Goal: Task Accomplishment & Management: Complete application form

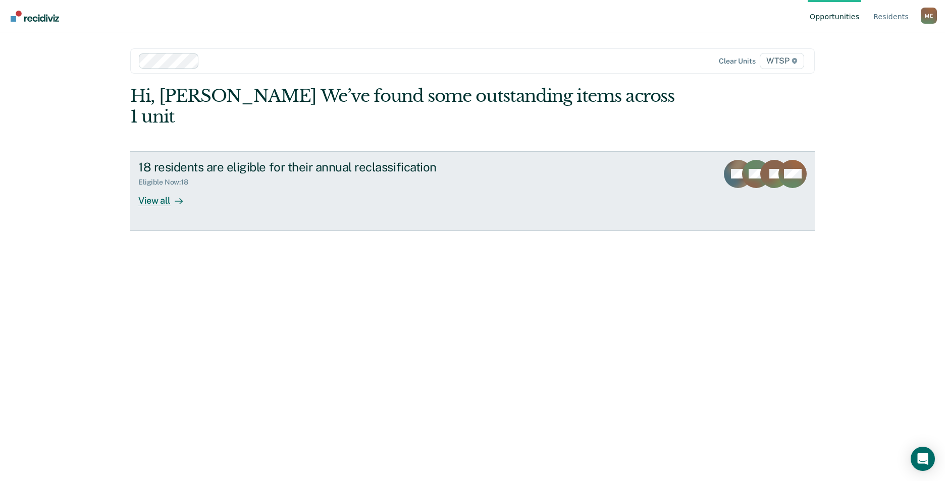
click at [170, 187] on div "View all" at bounding box center [166, 197] width 57 height 20
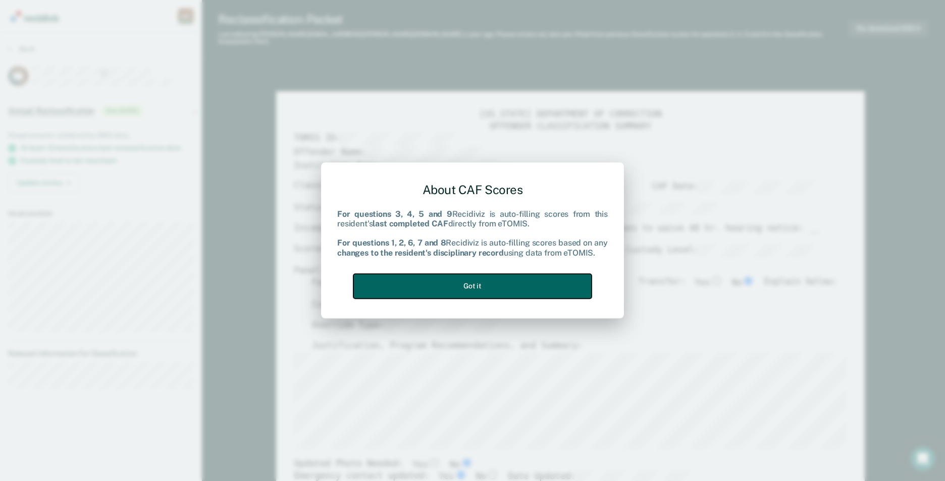
click at [477, 283] on button "Got it" at bounding box center [472, 286] width 238 height 25
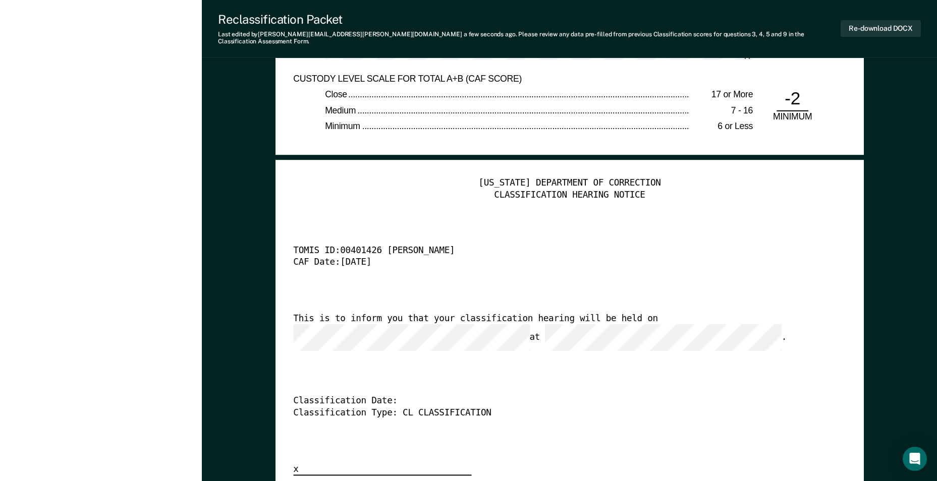
click at [471, 332] on div "This is to inform you that your classification hearing will be held on at ." at bounding box center [555, 332] width 525 height 38
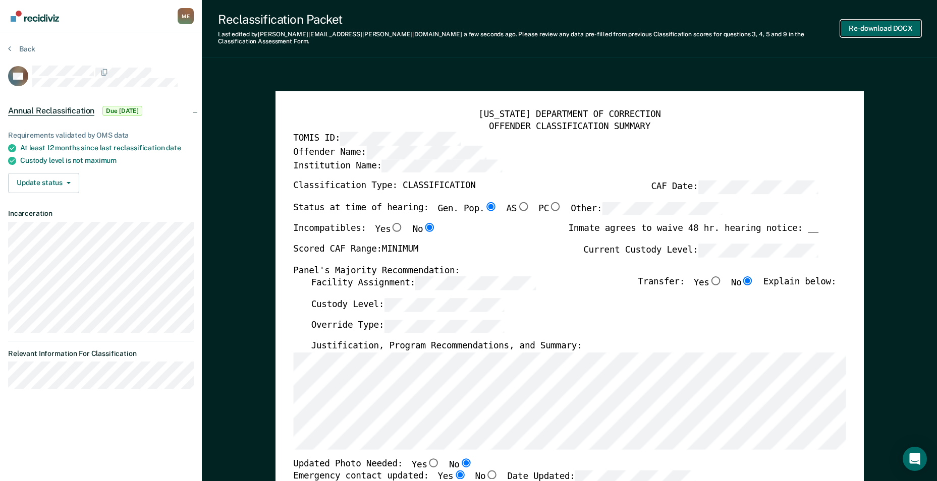
click at [871, 22] on button "Re-download DOCX" at bounding box center [881, 28] width 80 height 17
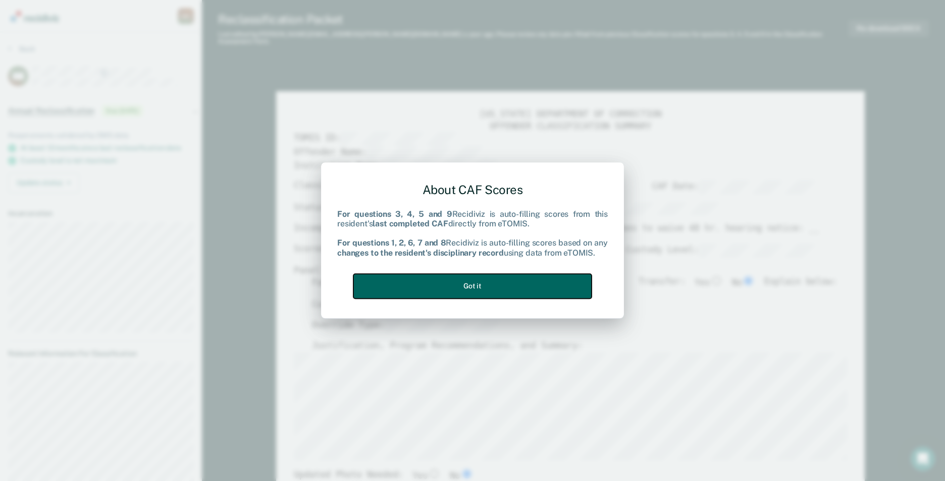
click at [467, 291] on button "Got it" at bounding box center [472, 286] width 238 height 25
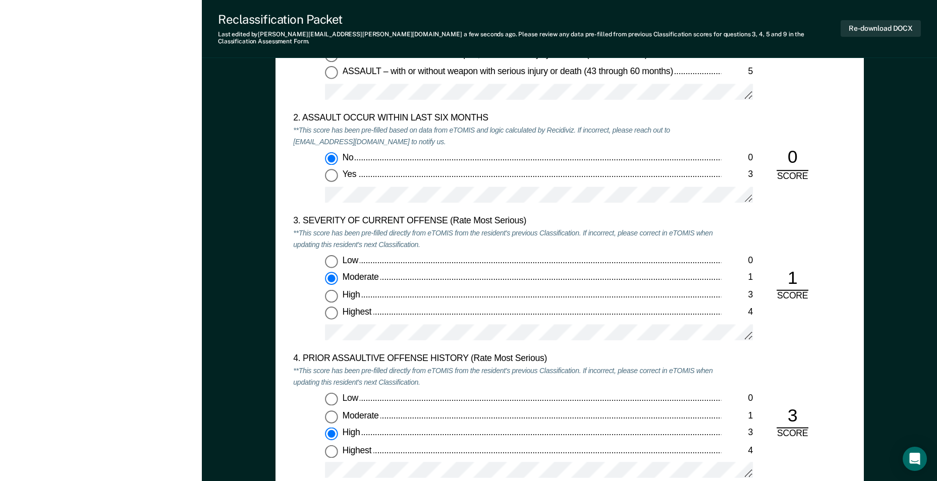
scroll to position [908, 0]
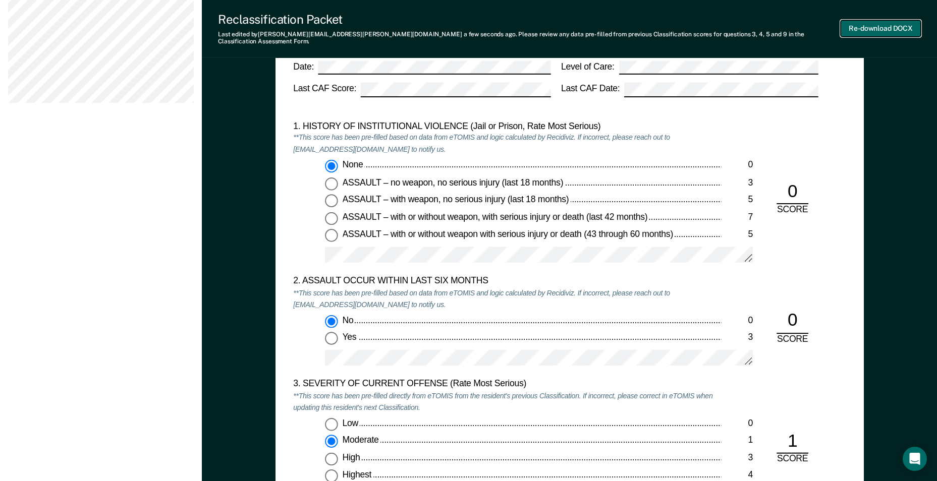
click at [874, 26] on button "Re-download DOCX" at bounding box center [881, 28] width 80 height 17
type textarea "x"
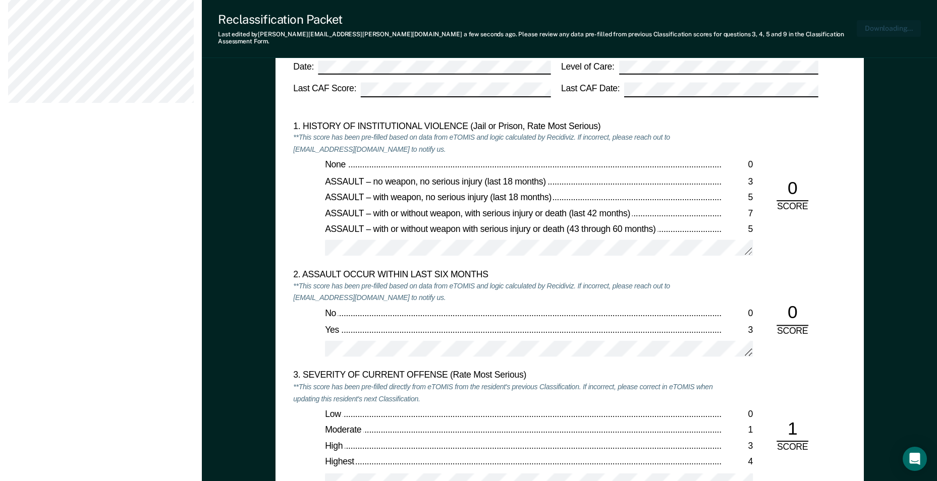
scroll to position [958, 0]
